Goal: Task Accomplishment & Management: Use online tool/utility

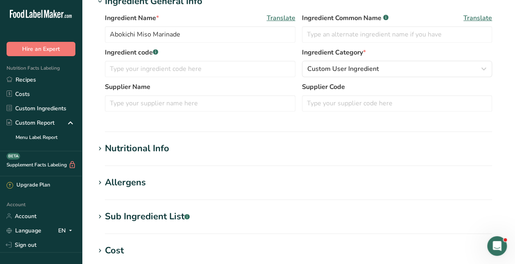
scroll to position [212, 0]
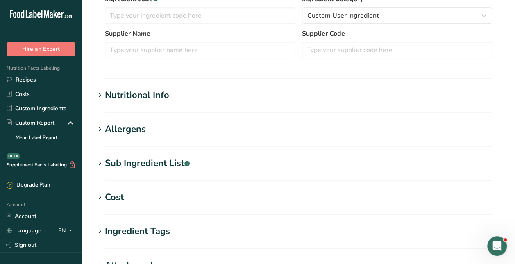
click at [141, 95] on div "Nutritional Info" at bounding box center [137, 96] width 64 height 14
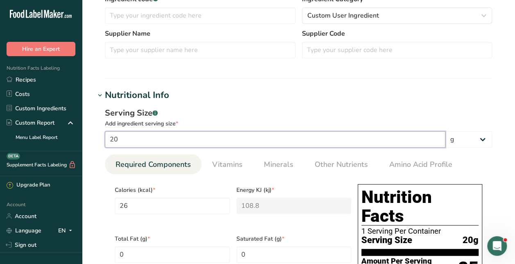
click at [191, 139] on input "20" at bounding box center [275, 139] width 341 height 16
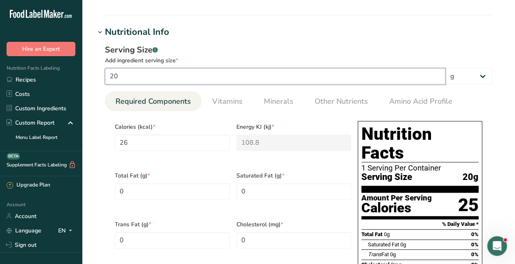
scroll to position [278, 0]
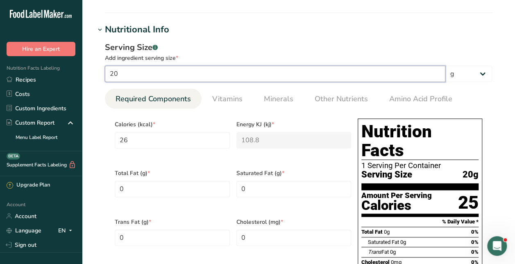
type input "2"
type input "2.6"
type KJ "10.88"
type input "40.4"
type Carbohydrates "0.4"
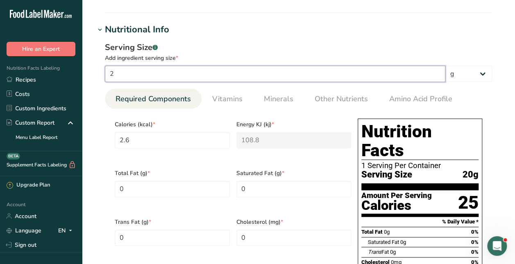
type Fiber "0.1"
type Sugars "0.1"
type input "0.2"
type input "1"
type input "1.3"
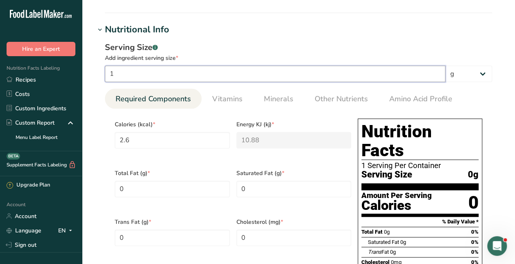
type KJ "5.44"
type input "20.2"
type Carbohydrates "0.2"
type Fiber "0.05"
type Sugars "0.05"
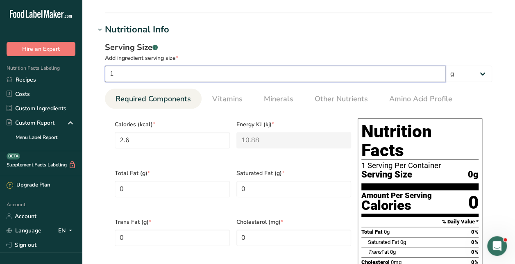
type input "0.1"
type input "11"
type input "14.3"
type KJ "59.84"
type input "222.2"
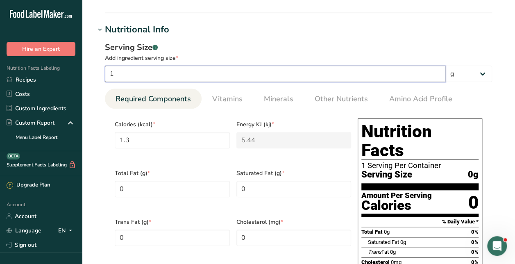
type Carbohydrates "2.2"
type Fiber "0.55"
type Sugars "0.55"
type input "1.1"
type input "1"
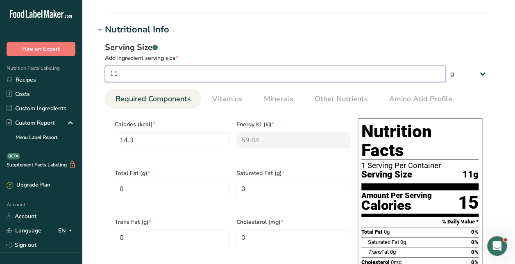
type input "1.3"
type KJ "5.44"
type input "20.2"
type Carbohydrates "0.2"
type Fiber "0.05"
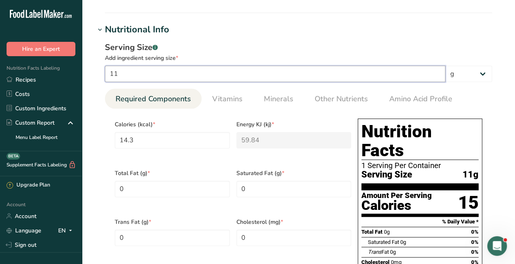
type Sugars "0.05"
type input "0.1"
type input "10"
type input "13"
type KJ "54.4"
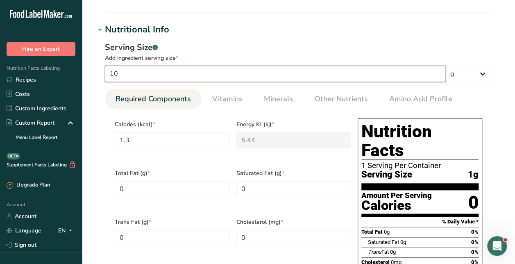
type input "202"
type Carbohydrates "2"
type Fiber "0.5"
type Sugars "0.5"
type input "1"
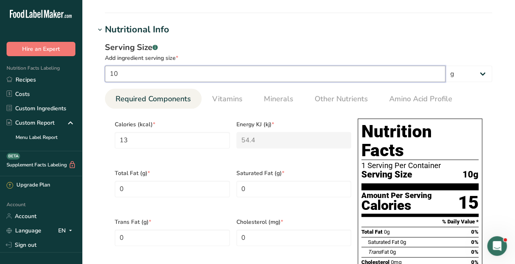
type input "100"
type input "130"
type KJ "544"
type input "2020"
type Carbohydrates "20"
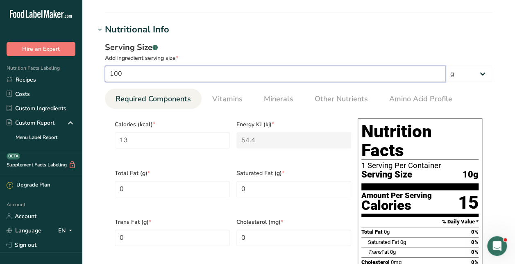
type Fiber "5"
type Sugars "5"
type input "10"
type input "100"
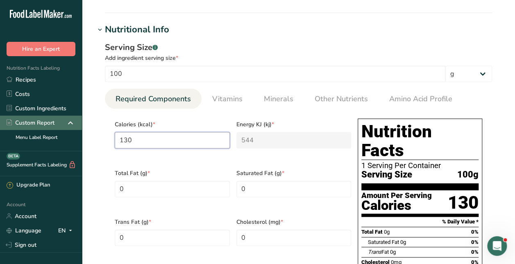
drag, startPoint x: 170, startPoint y: 143, endPoint x: 52, endPoint y: 127, distance: 118.4
click at [52, 127] on div ".a-20{fill:#fff;} Hire an Expert Nutrition Facts Labeling Recipes Costs Custom …" at bounding box center [257, 227] width 515 height 1011
type input "2"
type KJ "8.4"
type input "25"
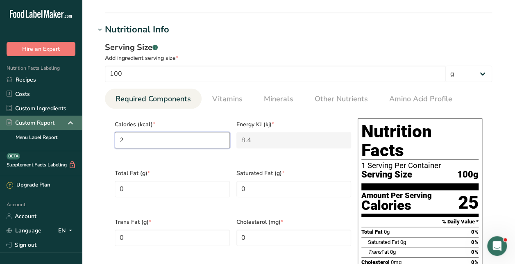
type KJ "104.6"
type input "250"
type KJ "1046"
type input "250"
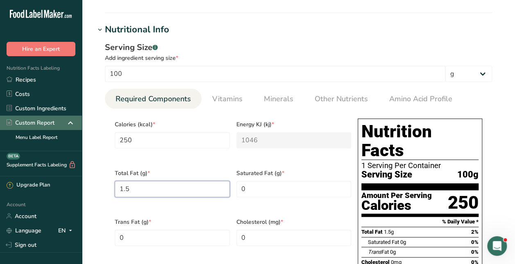
type Fat "1.5"
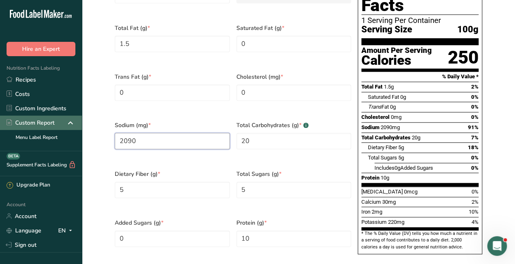
type input "2090"
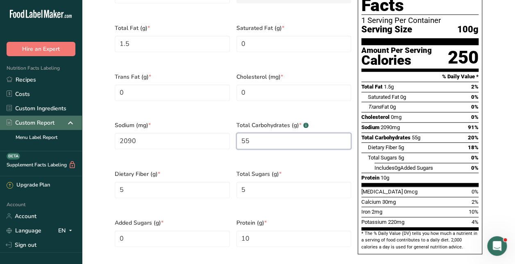
type Carbohydrates "55"
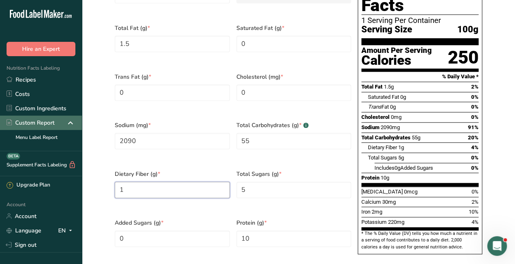
type Fiber "1"
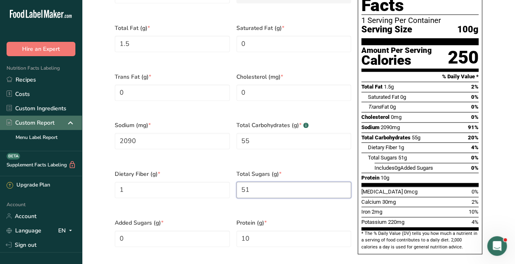
type Sugars "51"
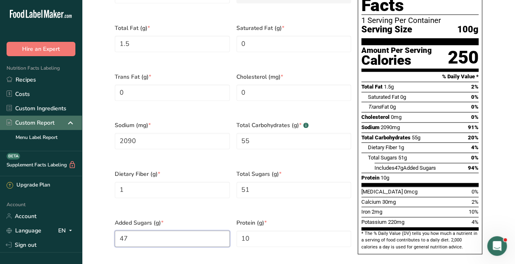
type Sugars "47"
type input "4"
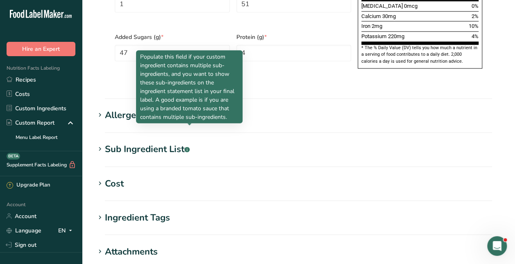
scroll to position [530, 0]
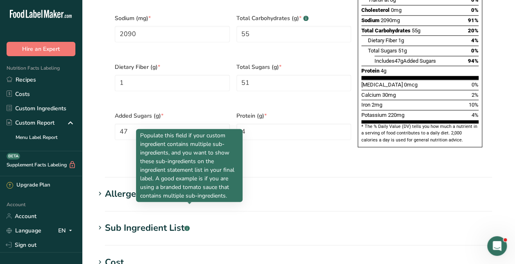
click at [371, 135] on section "Calories (kcal) * 250 Energy KJ (kj) * 1046 Total Fat (g) * 1.5 Saturated Fat (…" at bounding box center [299, 9] width 388 height 306
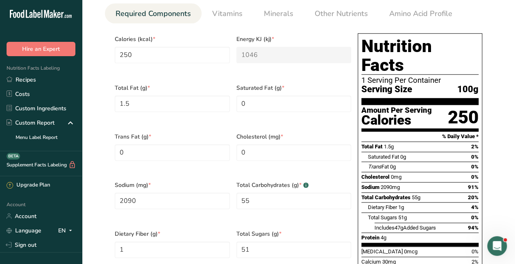
scroll to position [322, 0]
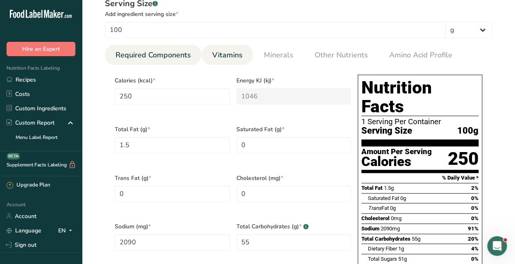
click at [212, 50] on span "Vitamins" at bounding box center [227, 55] width 30 height 11
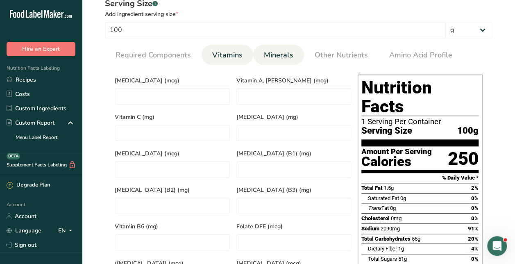
click at [294, 62] on link "Minerals" at bounding box center [279, 55] width 36 height 21
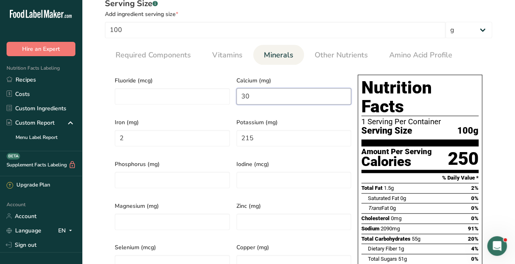
click at [246, 100] on input "30" at bounding box center [294, 96] width 115 height 16
type input "20"
click at [171, 142] on input "2" at bounding box center [172, 138] width 115 height 16
type input "0.7"
click at [246, 135] on input "215" at bounding box center [294, 138] width 115 height 16
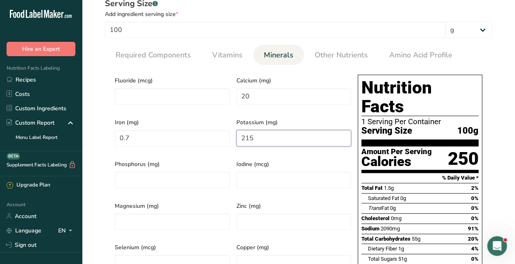
click at [246, 135] on input "215" at bounding box center [294, 138] width 115 height 16
type input "0"
click at [340, 78] on span "Calcium (mg)" at bounding box center [294, 80] width 115 height 9
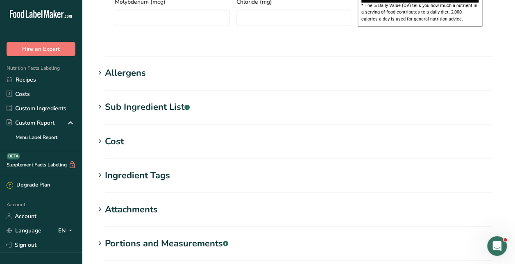
scroll to position [652, 0]
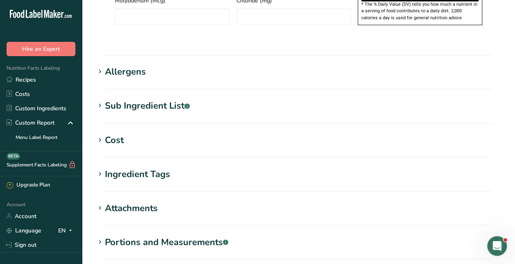
click at [144, 65] on div "Allergens" at bounding box center [125, 72] width 41 height 14
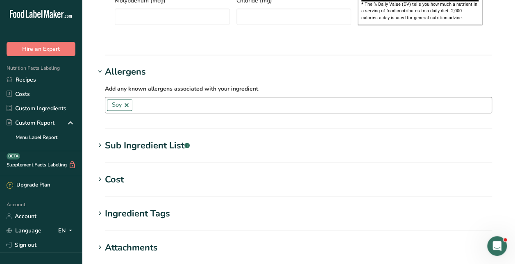
click at [152, 98] on input "text" at bounding box center [312, 104] width 360 height 13
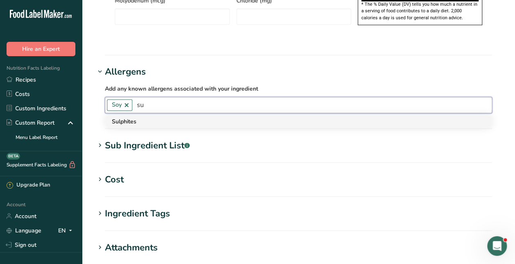
type input "su"
click at [150, 117] on div "Sulphites" at bounding box center [292, 121] width 360 height 9
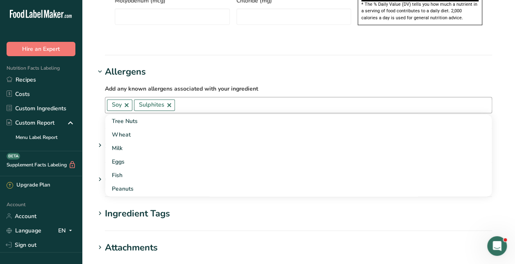
click at [122, 139] on div "Sub Ingredient List .a-a{fill:#347362;}.b-a{fill:#fff;}" at bounding box center [147, 146] width 85 height 14
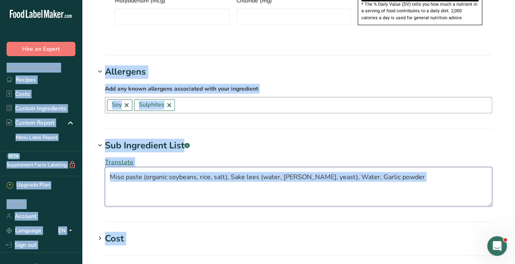
click at [161, 168] on textarea "Miso paste (organic soybeans, rice, salt), Sake lees (water, [PERSON_NAME], yea…" at bounding box center [299, 186] width 388 height 39
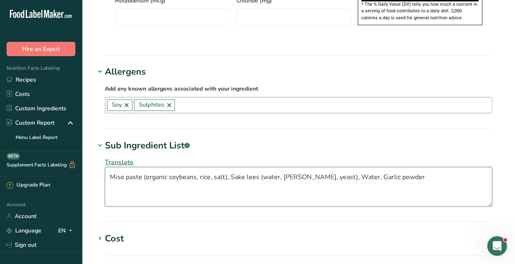
drag, startPoint x: 349, startPoint y: 166, endPoint x: 112, endPoint y: 159, distance: 237.9
click at [113, 167] on textarea "Miso paste (organic soybeans, rice, salt), Sake lees (water, [PERSON_NAME], yea…" at bounding box center [299, 186] width 388 height 39
type textarea "M"
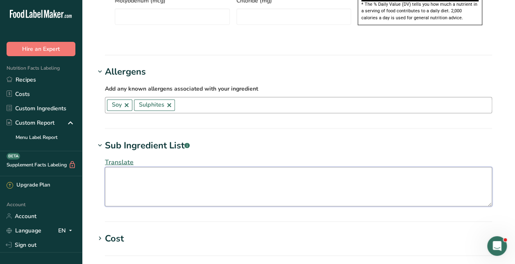
paste textarea "SUGAR, WHITE MISO (WATER, SOYBEANS, CULTURED RICE, SALT), SAKEKASU ([PERSON_NAM…"
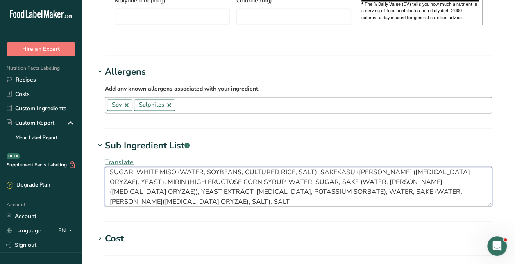
scroll to position [0, 0]
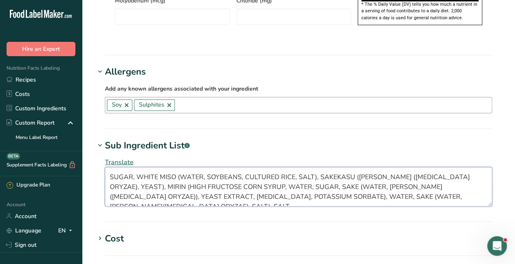
type textarea "SUGAR, WHITE MISO (WATER, SOYBEANS, CULTURED RICE, SALT), SAKEKASU ([PERSON_NAM…"
drag, startPoint x: 136, startPoint y: 185, endPoint x: 107, endPoint y: 157, distance: 40.6
click at [107, 167] on textarea "SUGAR, WHITE MISO (WATER, SOYBEANS, CULTURED RICE, SALT), SAKEKASU ([PERSON_NAM…" at bounding box center [299, 186] width 388 height 39
click at [169, 176] on textarea "SUGAR, WHITE MISO (WATER, SOYBEANS, CULTURED RICE, SALT), SAKEKASU ([PERSON_NAM…" at bounding box center [299, 186] width 388 height 39
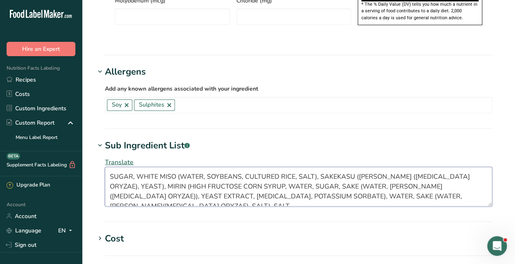
scroll to position [0, 0]
drag, startPoint x: 136, startPoint y: 157, endPoint x: 173, endPoint y: 154, distance: 37.0
click at [173, 167] on textarea "SUGAR, WHITE MISO (WATER, SOYBEANS, CULTURED RICE, SALT), SAKEKASU ([PERSON_NAM…" at bounding box center [299, 186] width 388 height 39
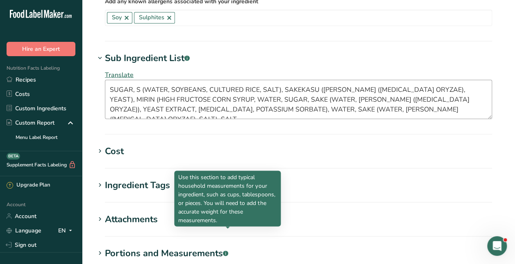
scroll to position [727, 0]
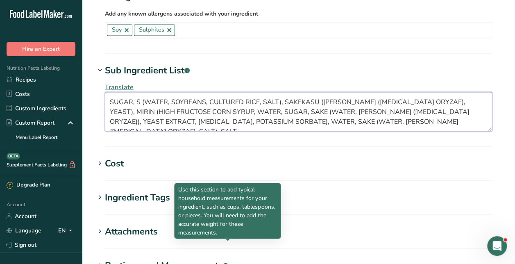
click at [141, 92] on textarea "SUGAR, S (WATER, SOYBEANS, CULTURED RICE, SALT), SAKEKASU ([PERSON_NAME] ([MEDI…" at bounding box center [299, 111] width 388 height 39
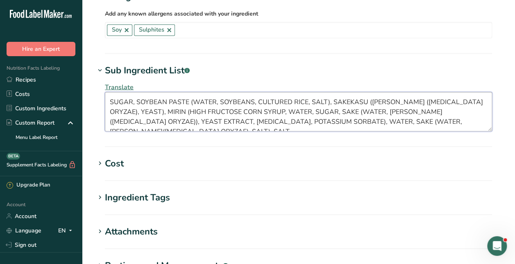
click at [146, 93] on textarea "SUGAR, SOYBEAN PASTE (WATER, SOYBEANS, CULTURED RICE, SALT), SAKEKASU ([PERSON_…" at bounding box center [299, 111] width 388 height 39
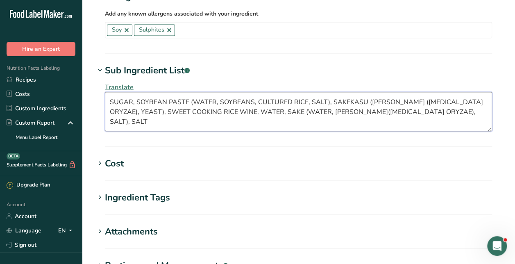
drag, startPoint x: 256, startPoint y: 94, endPoint x: 429, endPoint y: 89, distance: 173.1
click at [429, 92] on textarea "SUGAR, SOYBEAN PASTE (WATER, SOYBEANS, CULTURED RICE, SALT), SAKEKASU ([PERSON_…" at bounding box center [299, 111] width 388 height 39
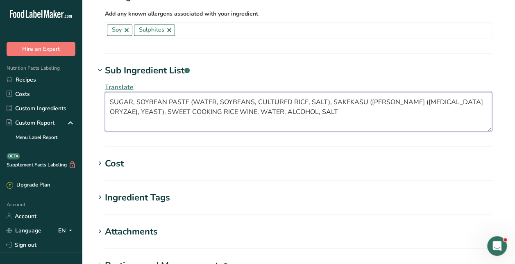
click at [367, 92] on textarea "SUGAR, SOYBEAN PASTE (WATER, SOYBEANS, CULTURED RICE, SALT), SAKEKASU ([PERSON_…" at bounding box center [299, 111] width 388 height 39
click at [402, 92] on textarea "SUGAR, SOYBEAN PASTE (WATER, SOYBEANS, CULTURED RICE, SALT), SAKEKASU ([PERSON_…" at bounding box center [299, 111] width 388 height 39
click at [472, 92] on textarea "SUGAR, SOYBEAN PASTE (WATER, SOYBEANS, CULTURED RICE, SALT), SAKEKASU ([PERSON_…" at bounding box center [299, 111] width 388 height 39
click at [343, 97] on textarea "SUGAR, SOYBEAN PASTE (WATER, SOYBEANS, CULTURED RICE, SALT), SAKEKASU ([PERSON_…" at bounding box center [299, 111] width 388 height 39
type textarea "SUGAR, SOYBEAN PASTE (WATER, SOYBEANS, CULTURED RICE, SALT), SAKEKASU ([PERSON_…"
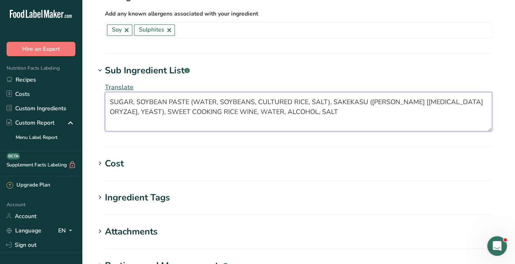
click at [342, 92] on textarea "SUGAR, SOYBEAN PASTE (WATER, SOYBEANS, CULTURED RICE, SALT), SAKEKASU ([PERSON_…" at bounding box center [299, 111] width 388 height 39
click at [341, 92] on textarea "SUGAR, SOYBEAN PASTE (WATER, SOYBEANS, CULTURED RICE, SALT), SAKEKASU ([PERSON_…" at bounding box center [299, 111] width 388 height 39
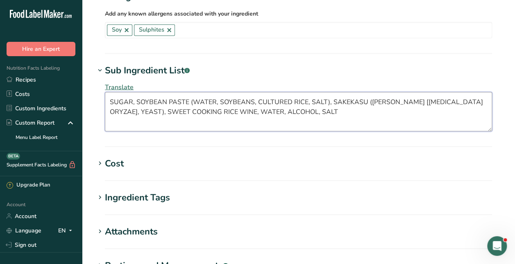
click at [341, 92] on textarea "SUGAR, SOYBEAN PASTE (WATER, SOYBEANS, CULTURED RICE, SALT), SAKEKASU ([PERSON_…" at bounding box center [299, 111] width 388 height 39
click at [360, 98] on textarea "SUGAR, SOYBEAN PASTE (WATER, SOYBEANS, CULTURED RICE, SALT), SAKEKASU ([PERSON_…" at bounding box center [299, 111] width 388 height 39
drag, startPoint x: 364, startPoint y: 82, endPoint x: 332, endPoint y: 78, distance: 32.6
click at [332, 92] on textarea "SUGAR, SOYBEAN PASTE (WATER, SOYBEANS, CULTURED RICE, SALT), SAKEKASU ([PERSON_…" at bounding box center [299, 111] width 388 height 39
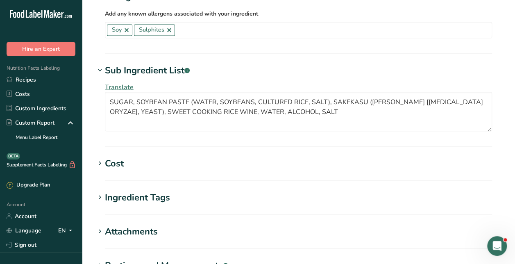
click at [223, 121] on section "Sub Ingredient List .a-a{fill:#347362;}.b-a{fill:#fff;} Translate SUGAR, SOYBEA…" at bounding box center [298, 105] width 407 height 83
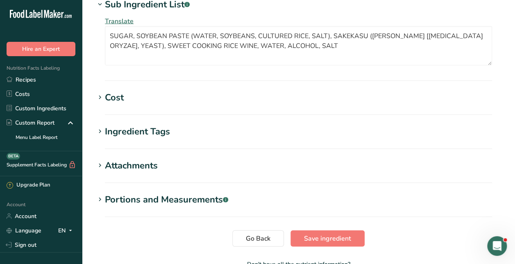
scroll to position [828, 0]
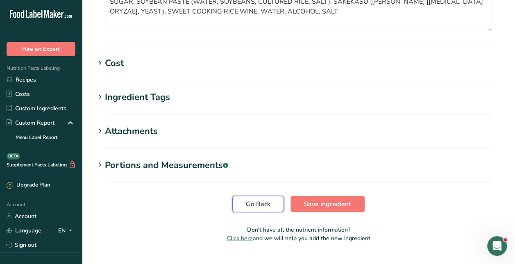
click at [249, 199] on span "Go Back" at bounding box center [258, 204] width 25 height 10
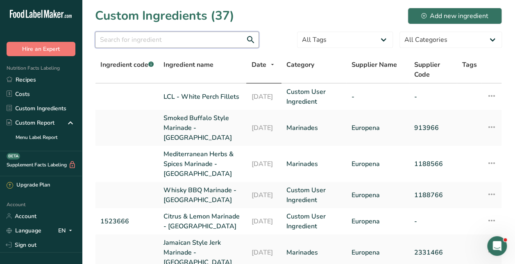
click at [150, 35] on input "text" at bounding box center [177, 40] width 164 height 16
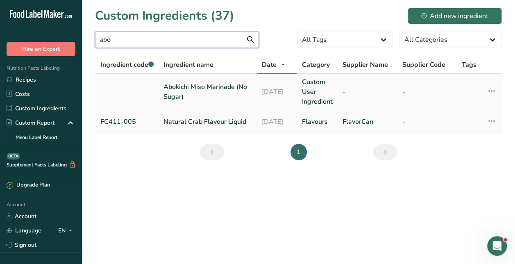
type input "abo"
click at [195, 89] on link "Abokichi Miso Marinade (No Sugar)" at bounding box center [208, 92] width 89 height 20
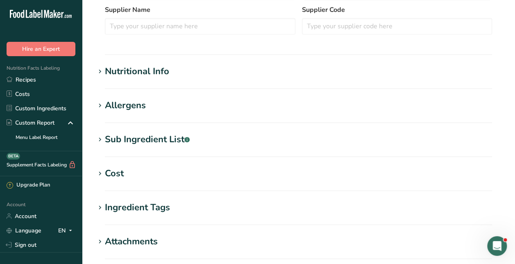
scroll to position [267, 0]
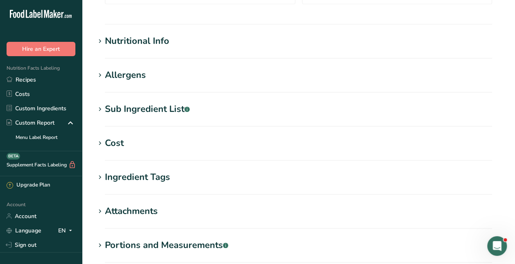
click at [135, 32] on section "Edit Abokichi Miso Marinade (No Sugar) Ingredient Spec Sheet .a-a{fill:#347362;…" at bounding box center [298, 34] width 433 height 602
click at [137, 40] on div "Nutritional Info" at bounding box center [137, 41] width 64 height 14
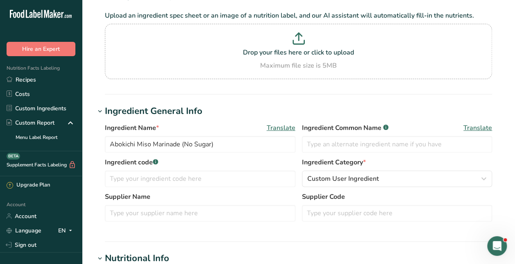
scroll to position [43, 0]
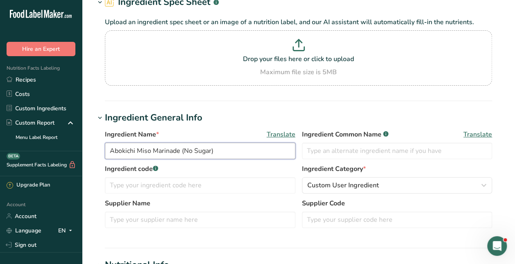
drag, startPoint x: 181, startPoint y: 148, endPoint x: 337, endPoint y: 163, distance: 156.9
click at [338, 166] on div "Ingredient Name * Translate Abokichi Miso Marinade (No Sugar) Ingredient Common…" at bounding box center [298, 181] width 407 height 113
type input "Abokichi Miso Marinade"
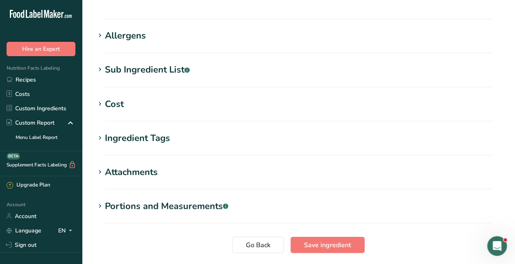
scroll to position [688, 0]
click at [146, 64] on div "Sub Ingredient List .a-a{fill:#347362;}.b-a{fill:#fff;}" at bounding box center [147, 71] width 85 height 14
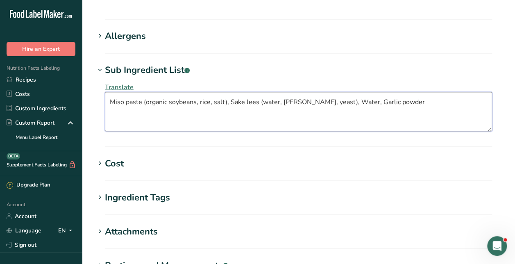
click at [159, 96] on textarea "Miso paste (organic soybeans, rice, salt), Sake lees (water, [PERSON_NAME], yea…" at bounding box center [299, 111] width 388 height 39
paste textarea "SAKEKASU"
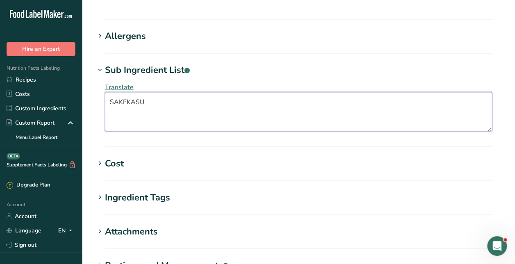
click at [169, 100] on textarea "SAKEKASU" at bounding box center [299, 111] width 388 height 39
drag, startPoint x: 172, startPoint y: 95, endPoint x: 105, endPoint y: 88, distance: 67.2
click at [106, 92] on textarea "SAKEKASU" at bounding box center [299, 111] width 388 height 39
paste textarea "UGAR, WHITE MISO (WATER, SOYBEANS, CULTURED RICE, SALT), SAKEKASU ([PERSON_NAME…"
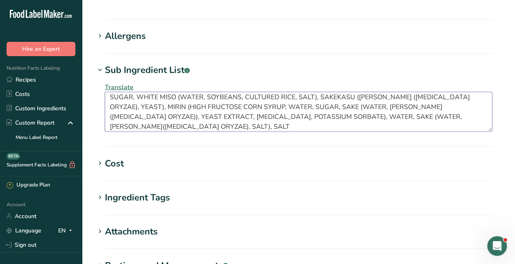
scroll to position [0, 0]
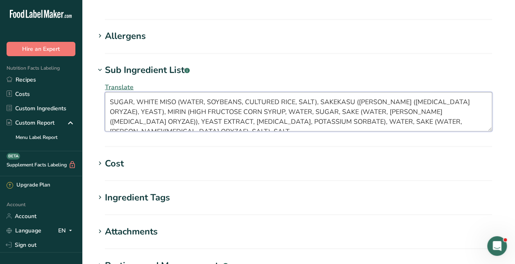
drag, startPoint x: 137, startPoint y: 77, endPoint x: 176, endPoint y: 77, distance: 39.8
click at [176, 92] on textarea "SUGAR, WHITE MISO (WATER, SOYBEANS, CULTURED RICE, SALT), SAKEKASU ([PERSON_NAM…" at bounding box center [299, 111] width 388 height 39
click at [114, 92] on textarea "SUGAR, SOYBEAN PASTE(WATER, SOYBEANS, CULTURED RICE, SALT), SAKEKASU ([PERSON_N…" at bounding box center [299, 111] width 388 height 39
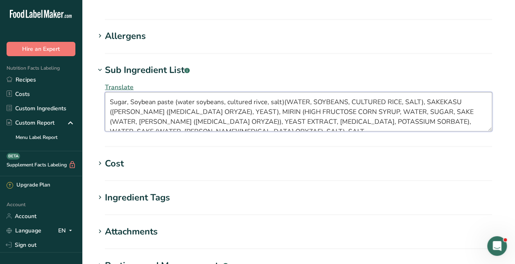
click at [258, 92] on textarea "Sugar, Soybean paste (water soybeans, cultured rivce, salt)(WATER, SOYBEANS, CU…" at bounding box center [299, 111] width 388 height 39
click at [280, 92] on textarea "Sugar, Soybean paste (water soybeans, cultured rice, salt)(WATER, SOYBEANS, CUL…" at bounding box center [299, 111] width 388 height 39
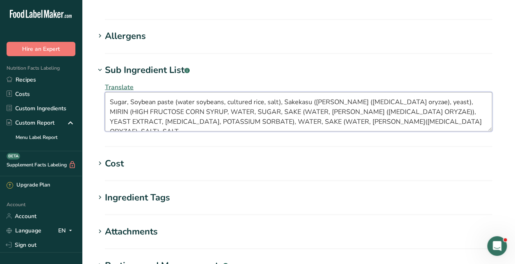
click at [426, 92] on textarea "Sugar, Soybean paste (water soybeans, cultured rice, salt), Sakekasu ([PERSON_N…" at bounding box center [299, 111] width 388 height 39
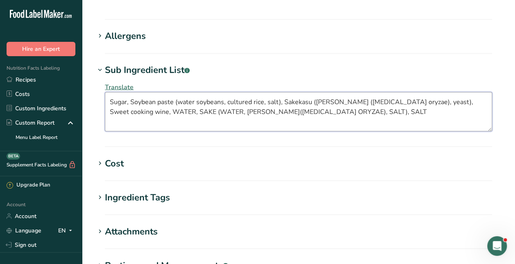
click at [484, 92] on textarea "Sugar, Soybean paste (water soybeans, cultured rice, salt), Sakekasu ([PERSON_N…" at bounding box center [299, 111] width 388 height 39
type textarea "Sugar, Soybean paste (water soybeans, cultured rice, salt), Sakekasu ([PERSON_N…"
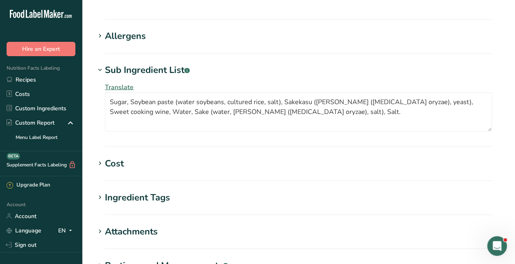
click at [477, 64] on h1 "Sub Ingredient List .a-a{fill:#347362;}.b-a{fill:#fff;}" at bounding box center [298, 71] width 407 height 14
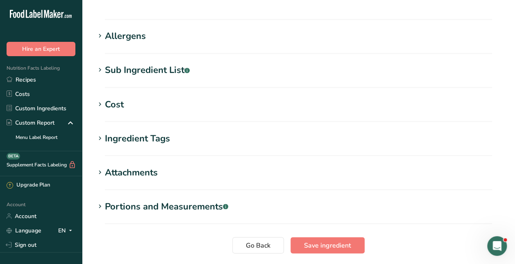
click at [204, 64] on section "Sub Ingredient List .a-a{fill:#347362;}.b-a{fill:#fff;} Translate Sugar, Soybea…" at bounding box center [298, 76] width 407 height 24
click at [194, 64] on h1 "Sub Ingredient List .a-a{fill:#347362;}.b-a{fill:#fff;}" at bounding box center [298, 71] width 407 height 14
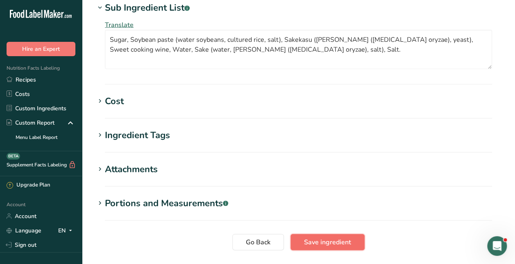
click at [317, 237] on span "Save ingredient" at bounding box center [327, 242] width 47 height 10
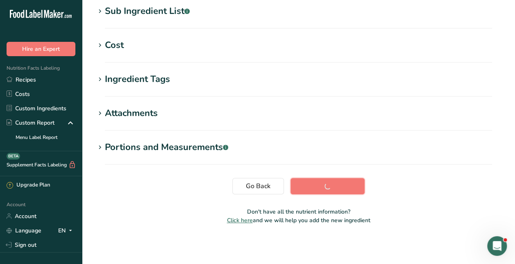
scroll to position [170, 0]
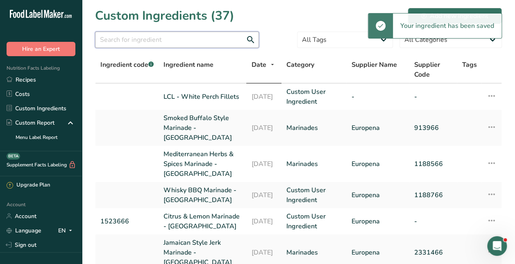
click at [180, 37] on input "text" at bounding box center [177, 40] width 164 height 16
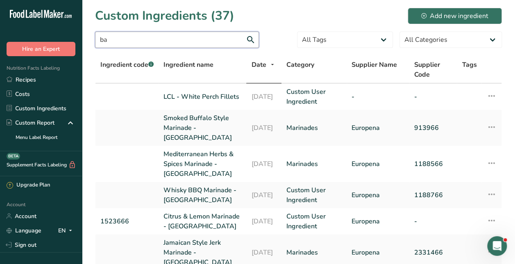
type input "b"
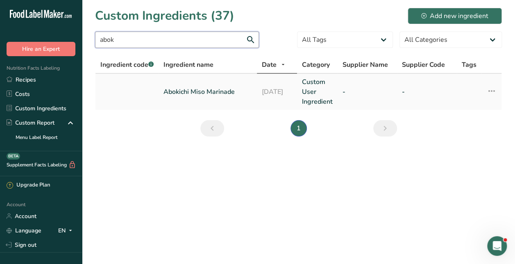
type input "abok"
click at [196, 96] on link "Abokichi Miso Marinade" at bounding box center [208, 92] width 89 height 10
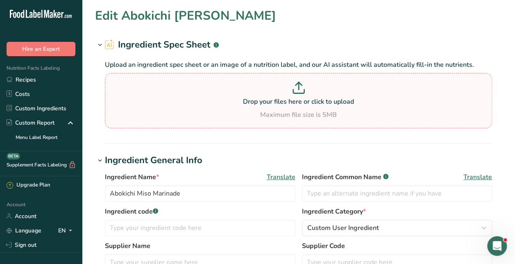
type input "Abokichi Miso Marinade"
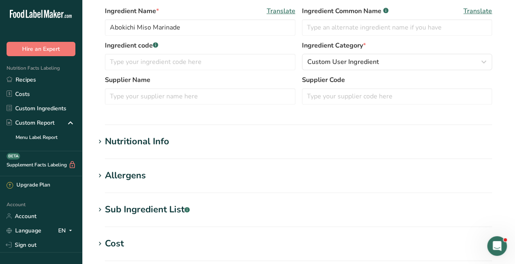
scroll to position [167, 0]
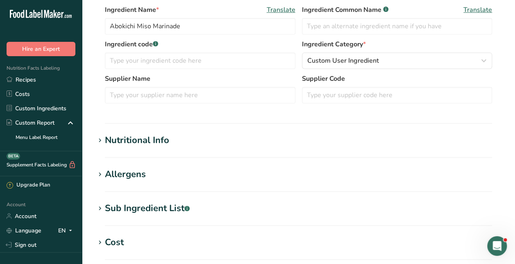
click at [134, 196] on section "Edit Abokichi [PERSON_NAME] Ingredient Spec Sheet .a-a{fill:#347362;}.b-a{fill:…" at bounding box center [298, 134] width 433 height 602
click at [139, 206] on div "Sub Ingredient List .a-a{fill:#347362;}.b-a{fill:#fff;}" at bounding box center [147, 209] width 85 height 14
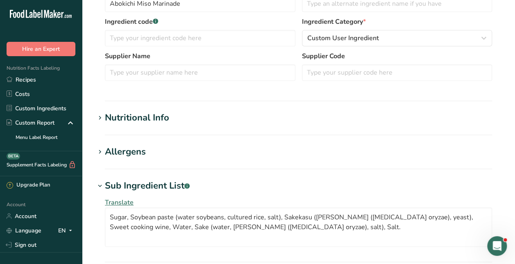
scroll to position [208, 0]
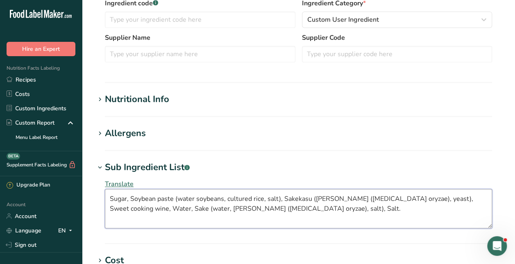
click at [467, 200] on textarea "Sugar, Soybean paste (water soybeans, cultured rice, salt), Sakekasu ([PERSON_N…" at bounding box center [299, 208] width 388 height 39
click at [468, 200] on textarea "Sugar, Soybean paste (water soybeans, cultured rice, salt), Sakekasu ([PERSON_N…" at bounding box center [299, 208] width 388 height 39
type textarea "Sugar, Soybean paste (water soybeans, cultured rice, salt), Sakekasu ([PERSON_N…"
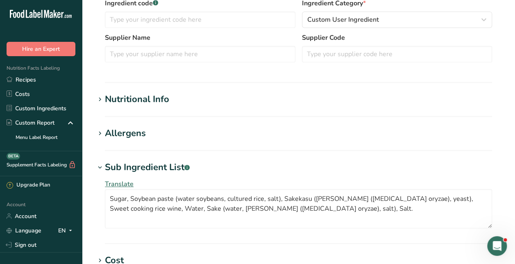
click at [253, 159] on section "Edit Abokichi [PERSON_NAME] Ingredient Spec Sheet .a-a{fill:#347362;}.b-a{fill:…" at bounding box center [298, 122] width 433 height 661
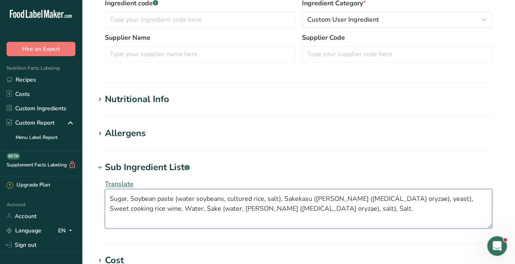
click at [325, 207] on textarea "Sugar, Soybean paste (water soybeans, cultured rice, salt), Sakekasu ([PERSON_N…" at bounding box center [299, 208] width 388 height 39
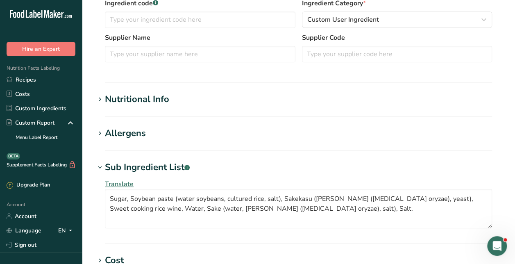
click at [312, 171] on h1 "Sub Ingredient List .a-a{fill:#347362;}.b-a{fill:#fff;}" at bounding box center [298, 168] width 407 height 14
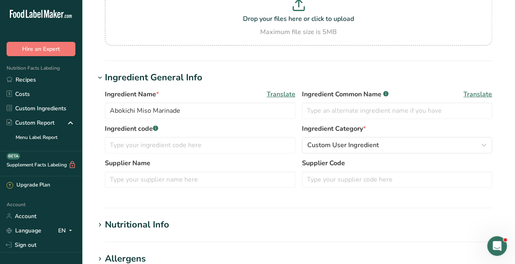
scroll to position [79, 0]
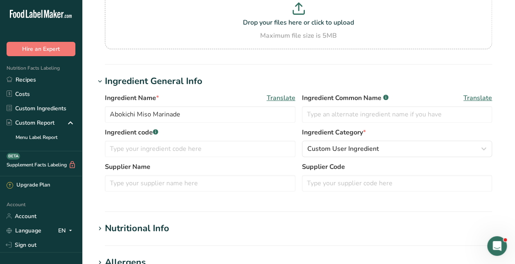
click at [135, 234] on div "Nutritional Info" at bounding box center [137, 229] width 64 height 14
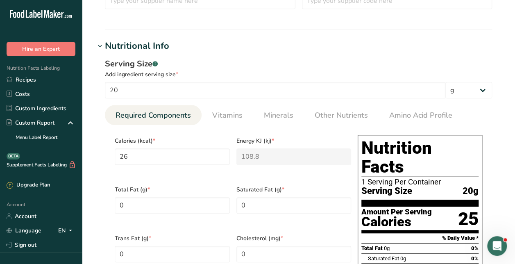
scroll to position [261, 0]
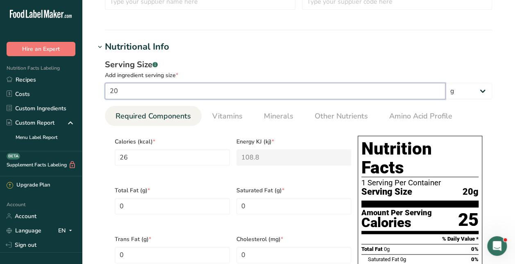
click at [155, 92] on input "20" at bounding box center [275, 91] width 341 height 16
type input "2"
type input "2.6"
type KJ "10.88"
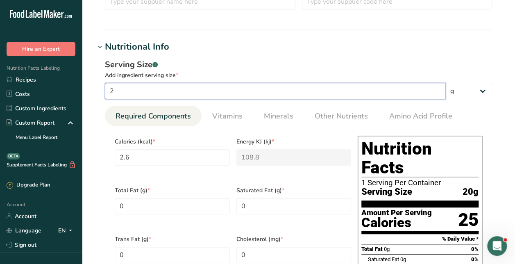
type input "40.4"
type Carbohydrates "0.4"
type Fiber "0.1"
type Sugars "0.1"
type input "0.2"
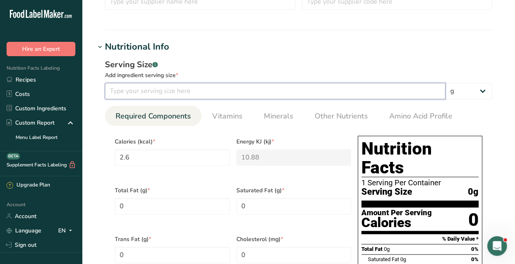
type input "1"
type input "1.3"
type KJ "5.44"
type input "20.2"
type Carbohydrates "0.2"
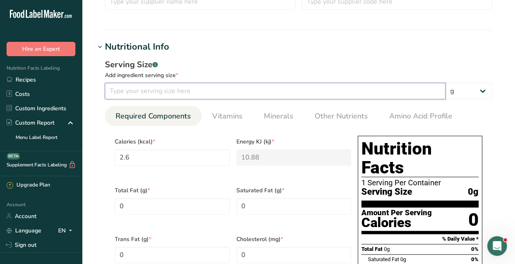
type Fiber "0.05"
type Sugars "0.05"
type input "0.1"
type input "10"
type input "13"
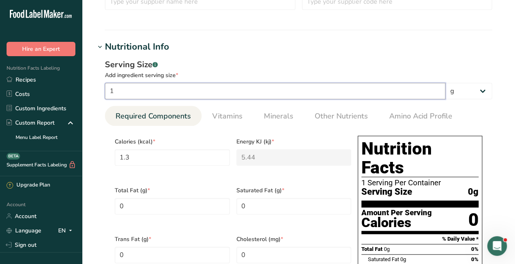
type KJ "54.4"
type input "202"
type Carbohydrates "2"
type Fiber "0.5"
type Sugars "0.5"
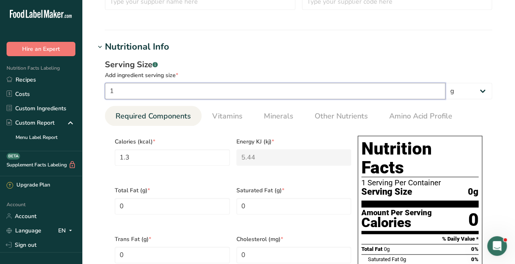
type input "1"
type input "100"
type input "130"
type KJ "544"
type input "2020"
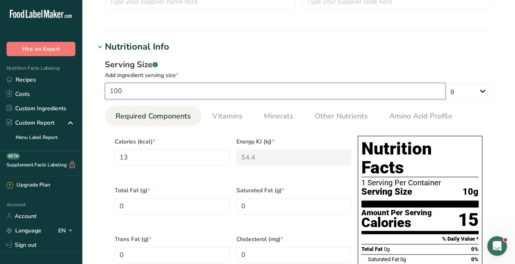
type Carbohydrates "20"
type Fiber "5"
type Sugars "5"
type input "10"
type input "100"
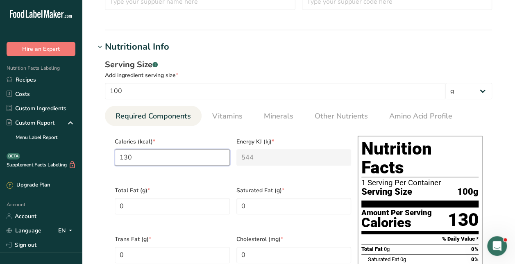
click at [180, 164] on input "130" at bounding box center [172, 157] width 115 height 16
type input "13"
type KJ "54.4"
type input "1"
type KJ "4.2"
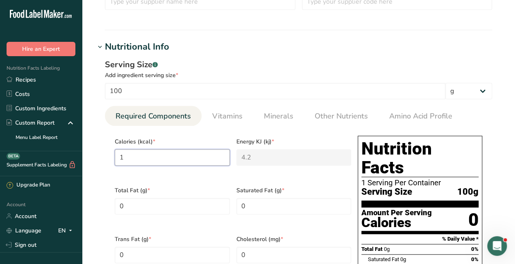
type input "0"
type KJ "0"
type input "2"
type KJ "8.4"
type input "25"
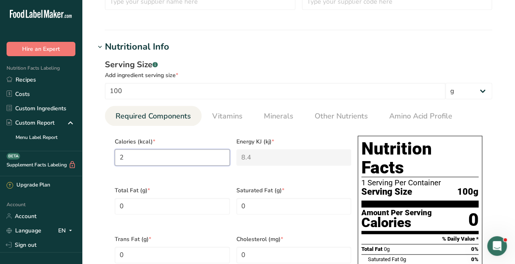
type KJ "104.6"
type input "250"
type KJ "1046"
type input "250"
type Fat "1.5"
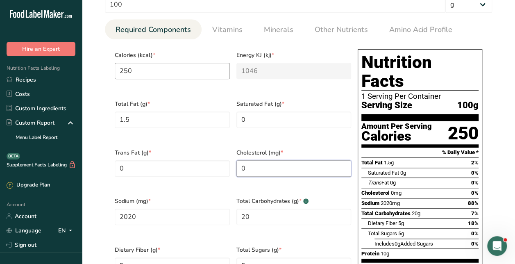
scroll to position [348, 0]
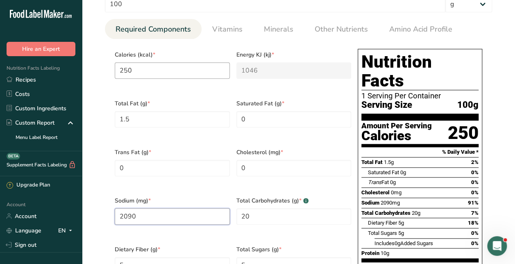
type input "2090"
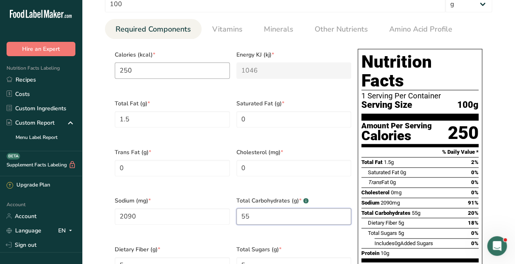
type Carbohydrates "55"
type Fiber "1"
type Sugars "51"
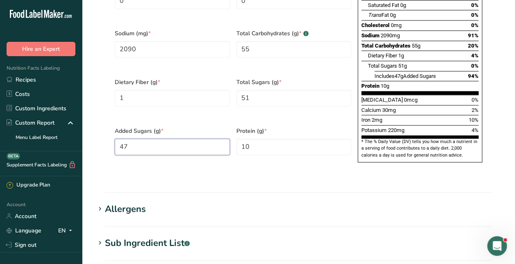
type Sugars "47"
type input "4"
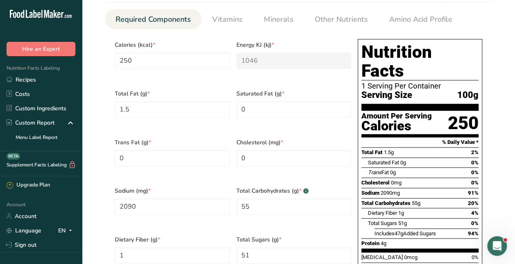
scroll to position [356, 0]
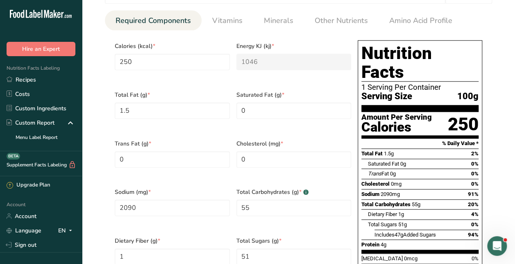
click at [508, 68] on section "Edit Abokichi [PERSON_NAME] Ingredient Spec Sheet .a-a{fill:#347362;}.b-a{fill:…" at bounding box center [298, 136] width 433 height 985
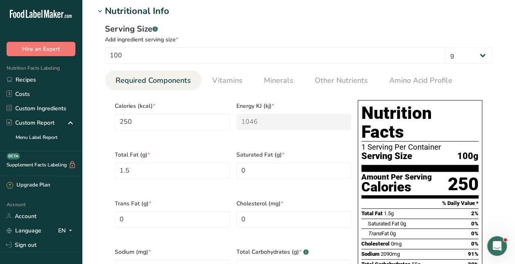
scroll to position [298, 0]
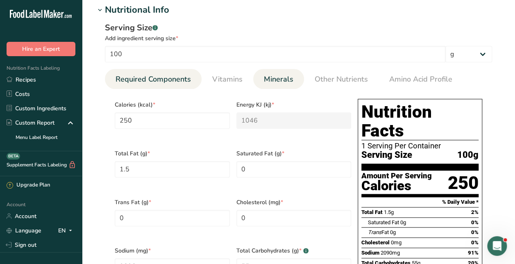
click at [282, 75] on span "Minerals" at bounding box center [279, 79] width 30 height 11
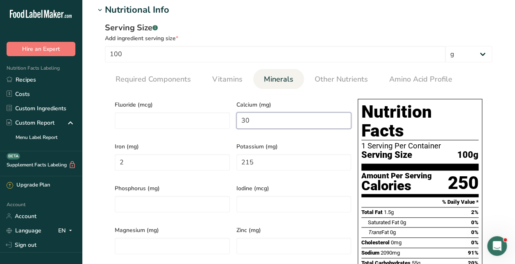
click at [267, 119] on input "30" at bounding box center [294, 120] width 115 height 16
type input "20"
type input "0"
type input "0.7"
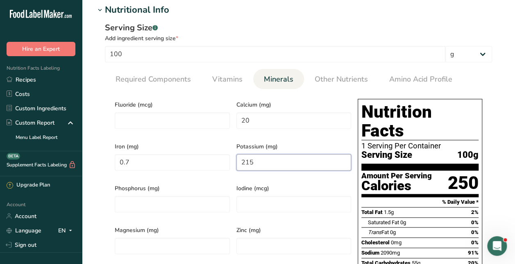
click at [254, 154] on input "215" at bounding box center [294, 162] width 115 height 16
type input "0"
click at [323, 98] on div "Calcium (mg) 20" at bounding box center [294, 117] width 122 height 42
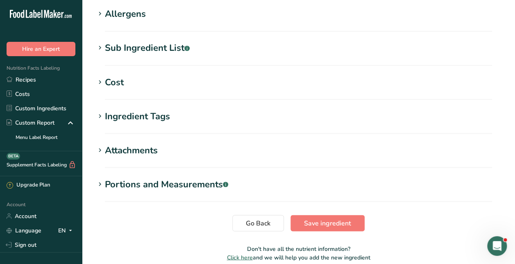
scroll to position [717, 0]
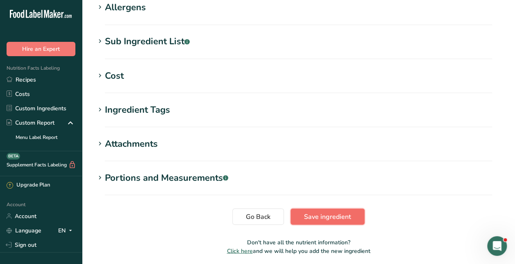
click at [321, 212] on span "Save ingredient" at bounding box center [327, 217] width 47 height 10
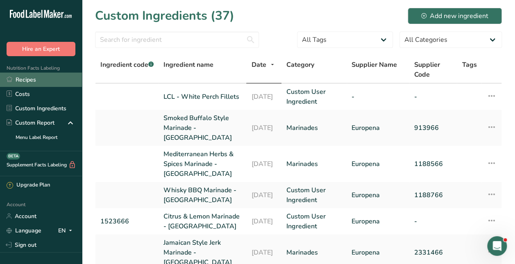
click at [34, 80] on link "Recipes" at bounding box center [41, 80] width 82 height 14
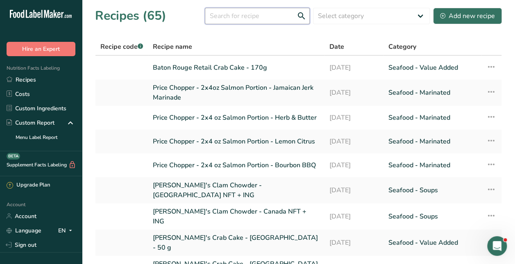
click at [255, 11] on input "text" at bounding box center [257, 16] width 105 height 16
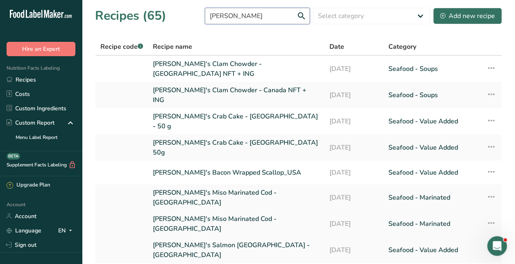
type input "[PERSON_NAME]"
click at [246, 214] on link "[PERSON_NAME]'s Miso Marinated Cod - [GEOGRAPHIC_DATA]" at bounding box center [236, 224] width 167 height 20
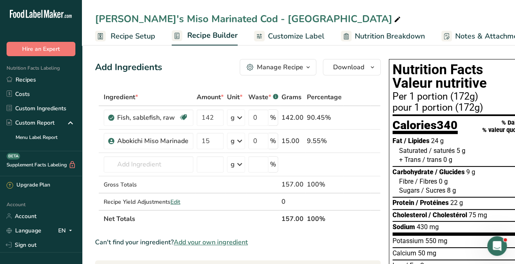
click at [197, 66] on div "Add Ingredients Manage Recipe Delete Recipe Duplicate Recipe Scale Recipe Save …" at bounding box center [238, 67] width 286 height 16
click at [220, 142] on input "15" at bounding box center [210, 141] width 27 height 16
type input "1"
type input "32"
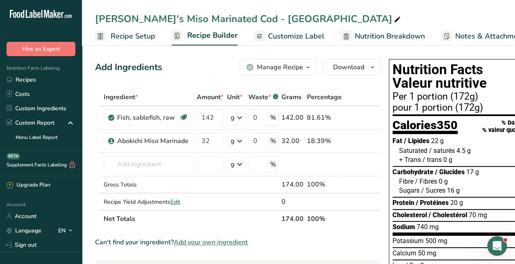
click at [198, 71] on div "Add Ingredients Manage Recipe Delete Recipe Duplicate Recipe Scale Recipe Save …" at bounding box center [238, 67] width 286 height 16
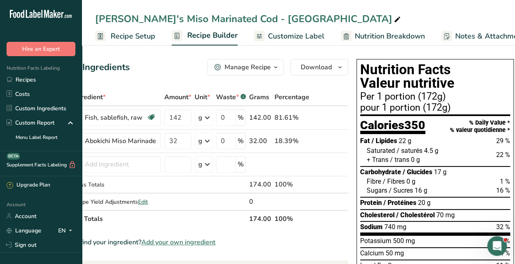
click at [303, 35] on span "Customize Label" at bounding box center [296, 36] width 57 height 11
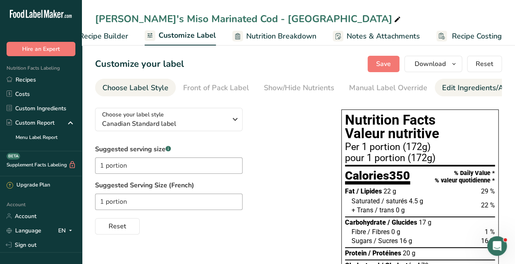
click at [446, 86] on div "Edit Ingredients/Allergens List" at bounding box center [494, 87] width 104 height 11
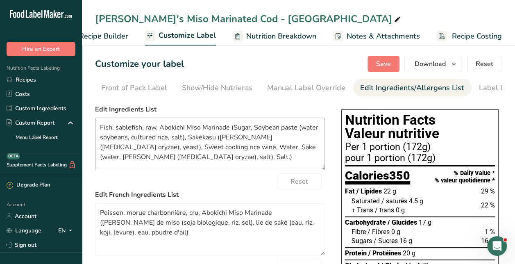
scroll to position [0, 113]
drag, startPoint x: 156, startPoint y: 128, endPoint x: 96, endPoint y: 122, distance: 60.1
click at [97, 122] on textarea "Fish, sablefish, raw, Abokichi Miso Marinade (Sugar, Soybean paste (water soybe…" at bounding box center [210, 144] width 230 height 52
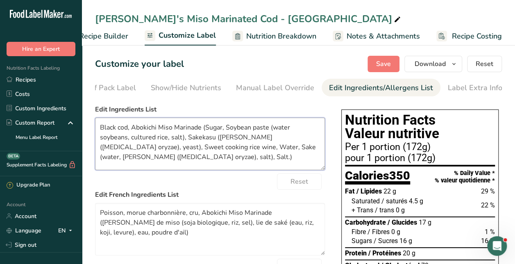
drag, startPoint x: 133, startPoint y: 130, endPoint x: 196, endPoint y: 127, distance: 63.2
click at [196, 127] on textarea "Black cod, Abokichi Miso Marinade (Sugar, Soybean paste (water soybeans, cultur…" at bounding box center [210, 144] width 230 height 52
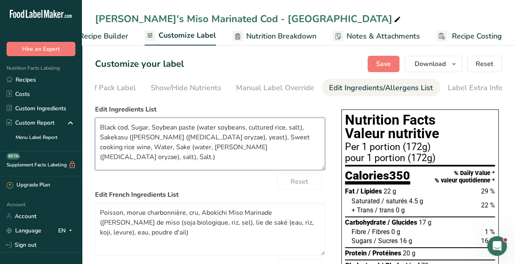
click at [299, 149] on textarea "Black cod, Sugar, Soybean paste (water soybeans, cultured rice, salt), Sakekasu…" at bounding box center [210, 144] width 230 height 52
type textarea "Black cod, Sugar, Soybean paste (water soybeans, cultured rice, salt), Sakekasu…"
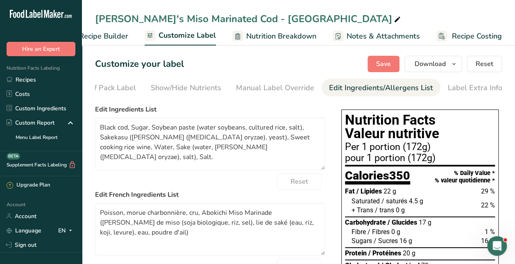
click at [274, 110] on label "Edit Ingredients List" at bounding box center [210, 110] width 230 height 10
click at [248, 190] on div "Reset" at bounding box center [210, 181] width 230 height 16
click at [203, 179] on div "Reset" at bounding box center [210, 181] width 230 height 16
click at [333, 18] on div "[PERSON_NAME]'s Miso Marinated Cod - [GEOGRAPHIC_DATA]" at bounding box center [298, 18] width 433 height 15
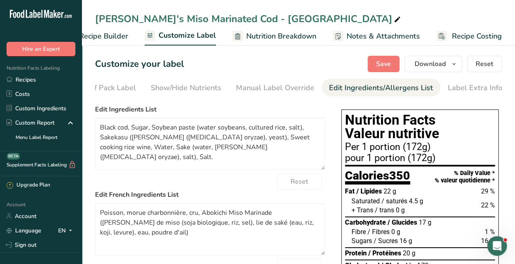
click at [239, 192] on label "Edit French Ingredients List" at bounding box center [210, 195] width 230 height 10
click at [260, 187] on div "Reset" at bounding box center [210, 181] width 230 height 16
click at [384, 62] on span "Save" at bounding box center [383, 64] width 15 height 10
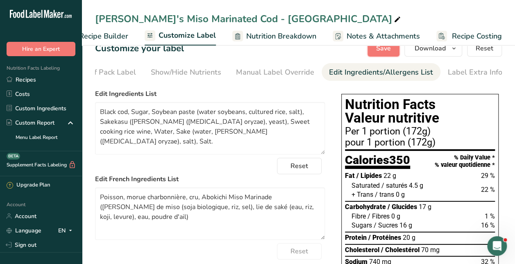
scroll to position [0, 0]
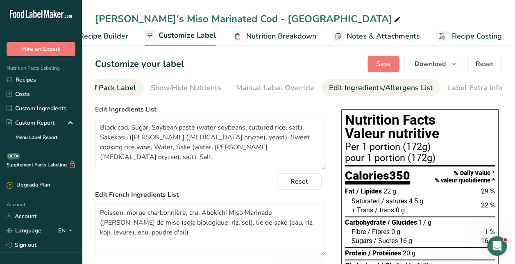
click at [125, 90] on div "Front of Pack Label" at bounding box center [103, 87] width 66 height 11
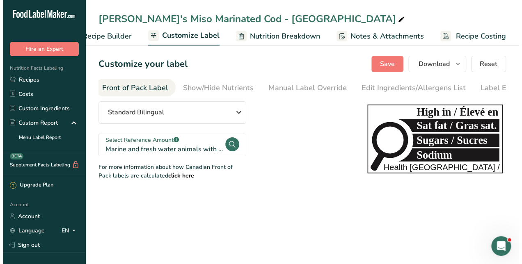
scroll to position [0, 80]
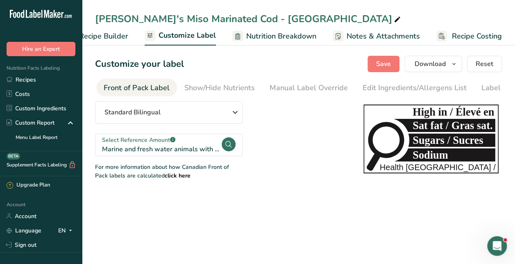
click at [432, 144] on tspan "Sugars / Sucres" at bounding box center [448, 141] width 71 height 12
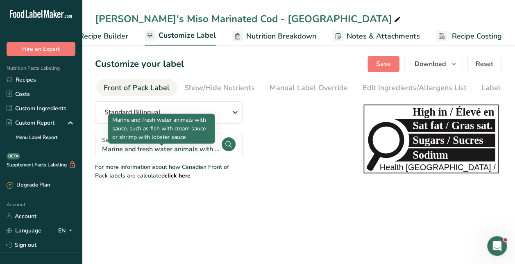
click at [204, 151] on div "Marine and fresh water animals with sauce, such as fish with cream sauce or shr…" at bounding box center [161, 149] width 119 height 10
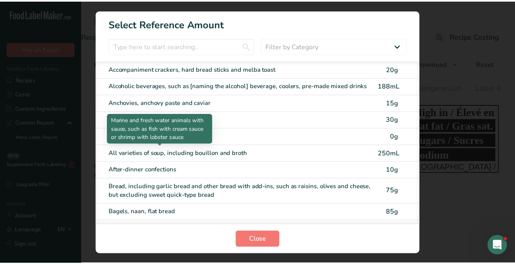
scroll to position [0, 102]
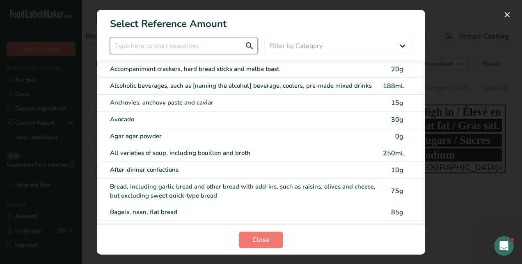
click at [210, 48] on input "FOP Category Selection Modal" at bounding box center [184, 46] width 148 height 16
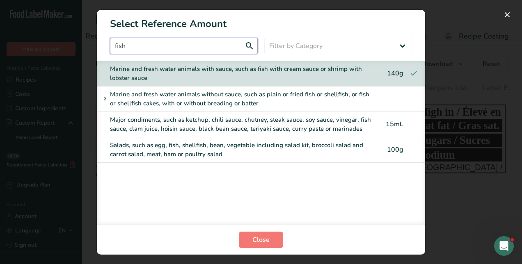
type input "fish"
click at [214, 94] on div "Marine and fresh water animals without sauce, such as plain or fried fish or sh…" at bounding box center [236, 99] width 273 height 18
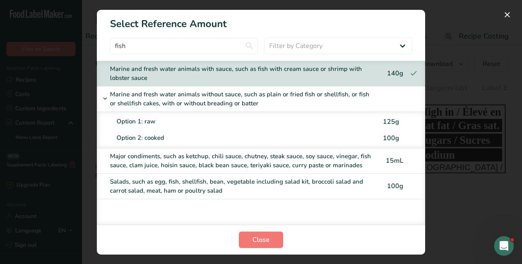
click at [214, 94] on div "Marine and fresh water animals without sauce, such as plain or fried fish or sh…" at bounding box center [236, 99] width 273 height 18
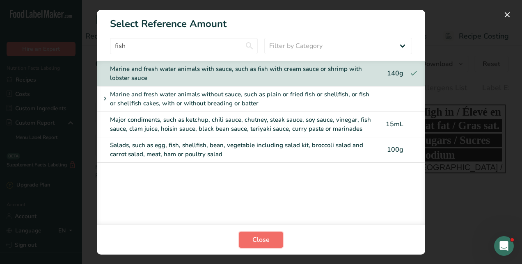
click at [242, 237] on button "Close" at bounding box center [261, 240] width 44 height 16
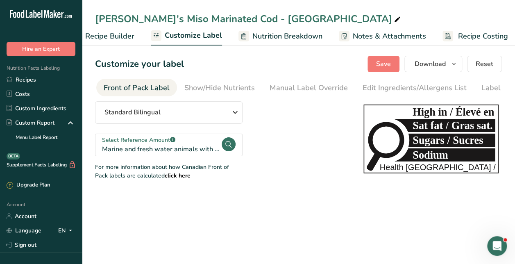
click at [319, 234] on main "[PERSON_NAME]'s Miso Marinated Cod - CANADA Recipe Setup Recipe Builder Customi…" at bounding box center [257, 132] width 515 height 264
click at [380, 87] on div "Edit Ingredients/Allergens List" at bounding box center [415, 87] width 104 height 11
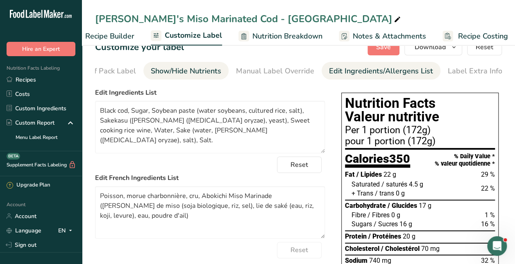
scroll to position [0, 0]
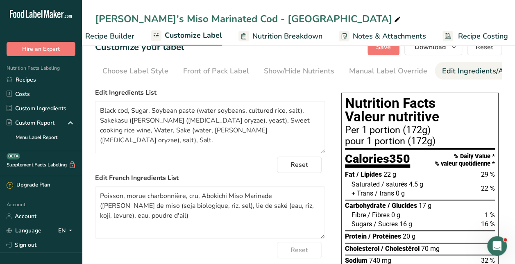
click at [119, 39] on span "Recipe Builder" at bounding box center [109, 36] width 49 height 11
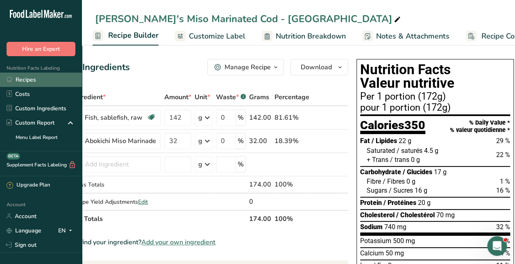
click at [25, 83] on link "Recipes" at bounding box center [41, 80] width 82 height 14
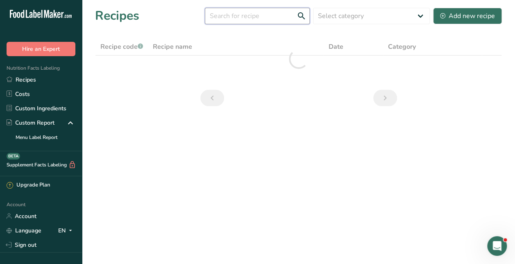
click at [254, 18] on input "text" at bounding box center [257, 16] width 105 height 16
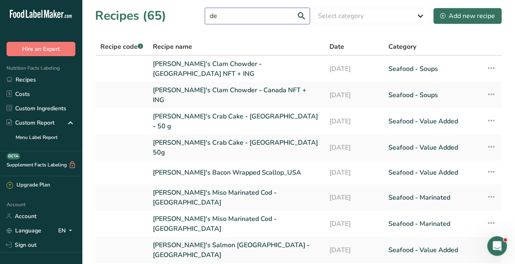
type input "d"
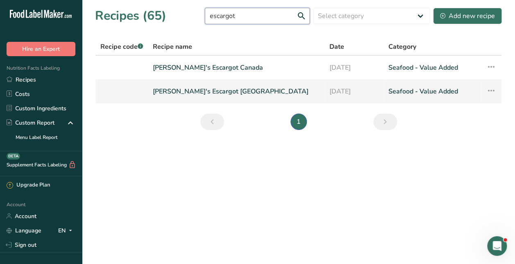
type input "escargot"
click at [194, 94] on link "[PERSON_NAME]'s Escargot [GEOGRAPHIC_DATA]" at bounding box center [236, 91] width 167 height 17
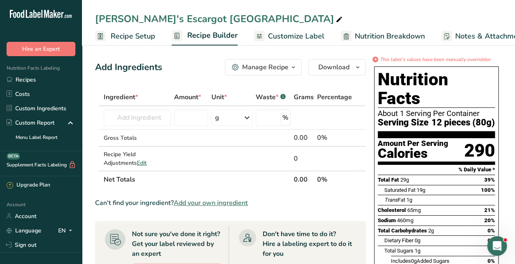
click at [301, 36] on span "Customize Label" at bounding box center [296, 36] width 57 height 11
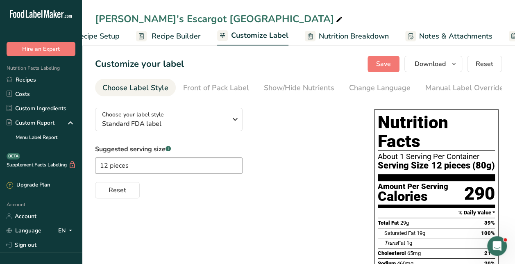
scroll to position [0, 108]
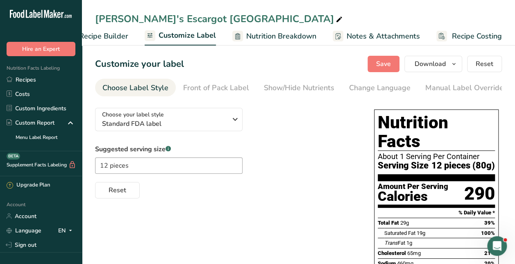
click at [305, 163] on div "Suggested serving size .a-a{fill:#347362;}.b-a{fill:#fff;} 12 pieces Reset" at bounding box center [226, 171] width 263 height 54
click at [290, 164] on div "Suggested serving size .a-a{fill:#347362;}.b-a{fill:#fff;} 12 pieces Reset" at bounding box center [226, 171] width 263 height 54
click at [277, 188] on div "Reset" at bounding box center [226, 189] width 263 height 20
